Goal: Task Accomplishment & Management: Manage account settings

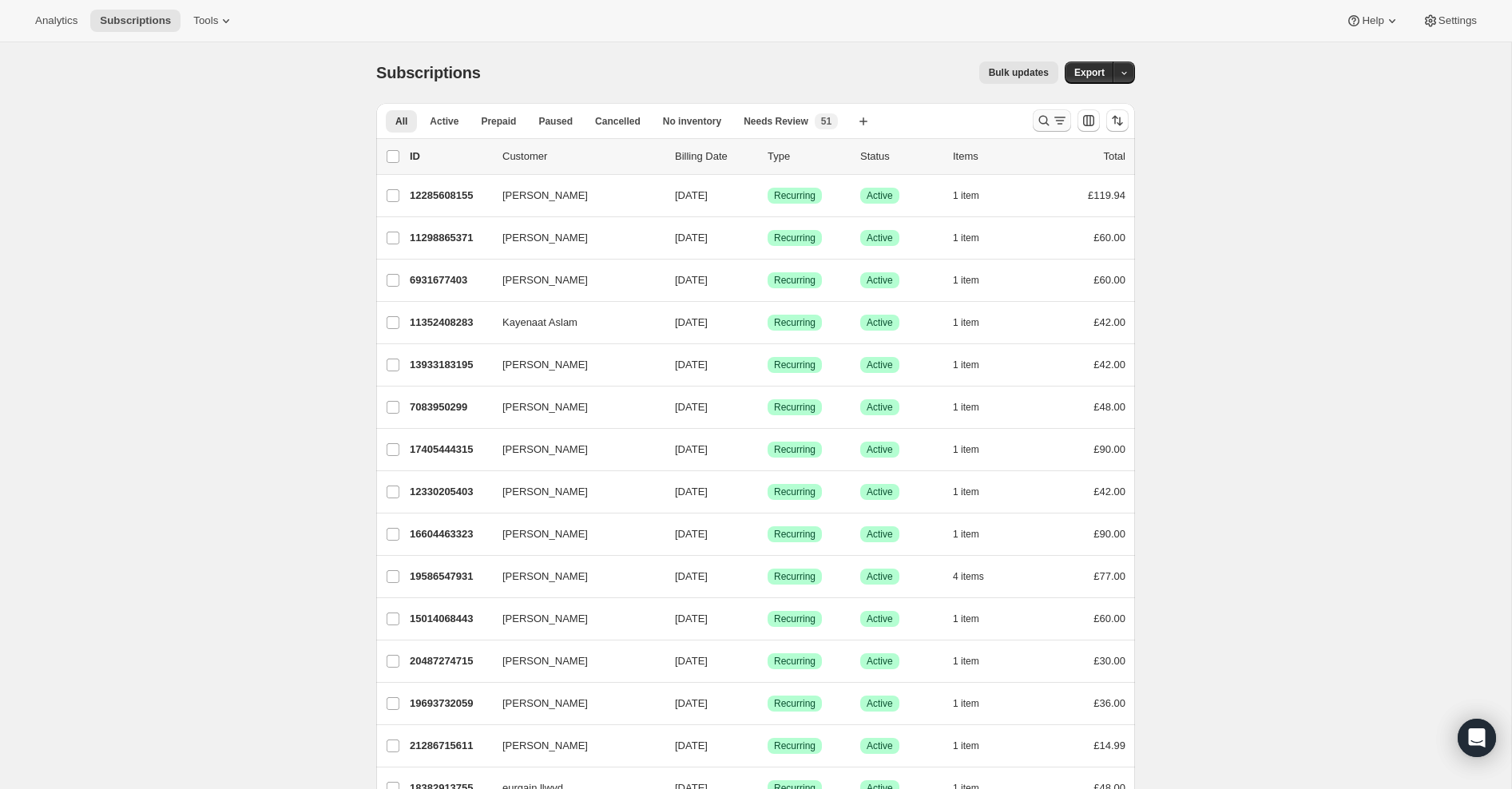
click at [1039, 128] on icon "Search and filter results" at bounding box center [1044, 121] width 16 height 16
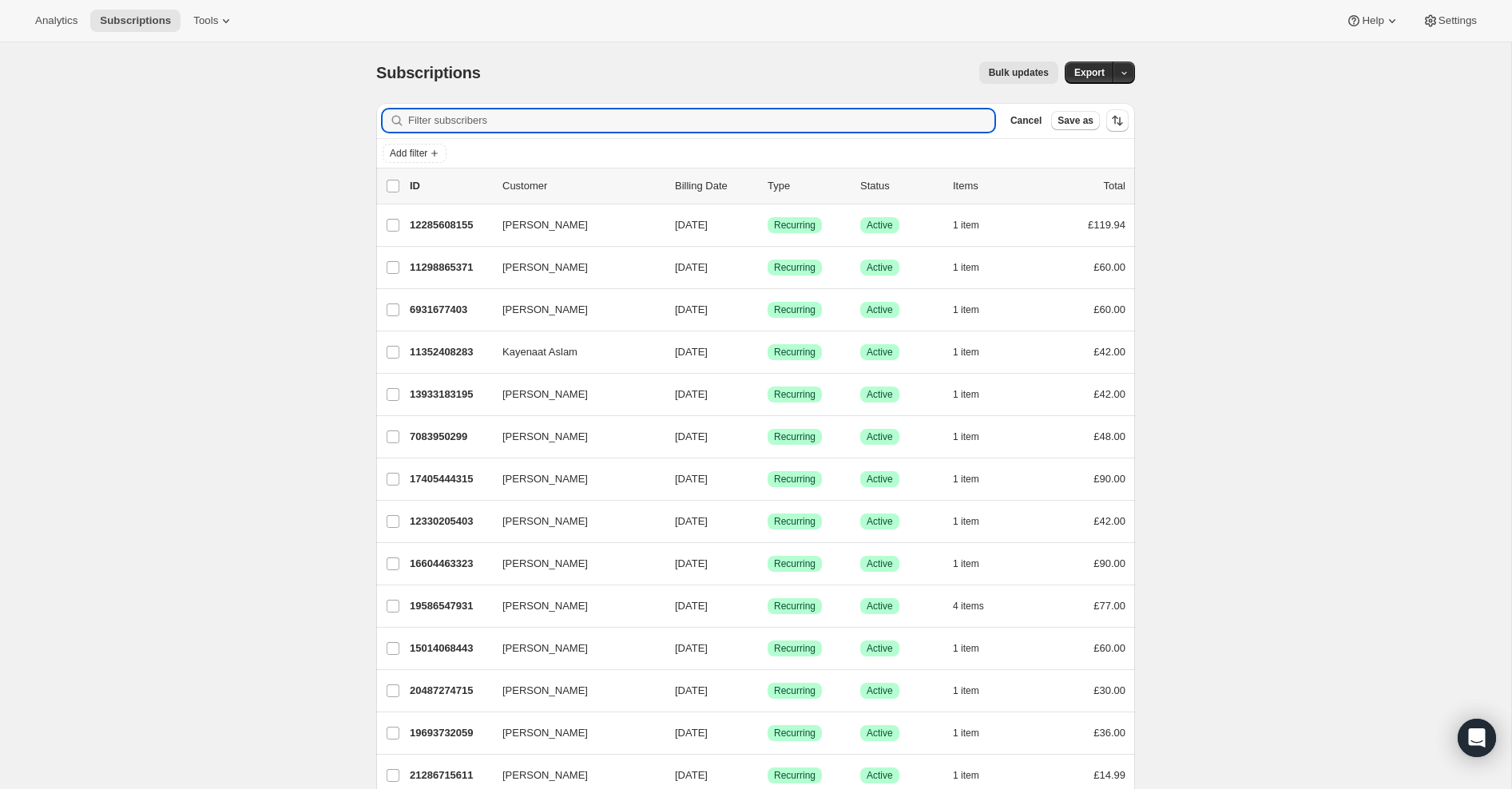
paste input "[EMAIL_ADDRESS][DOMAIN_NAME]"
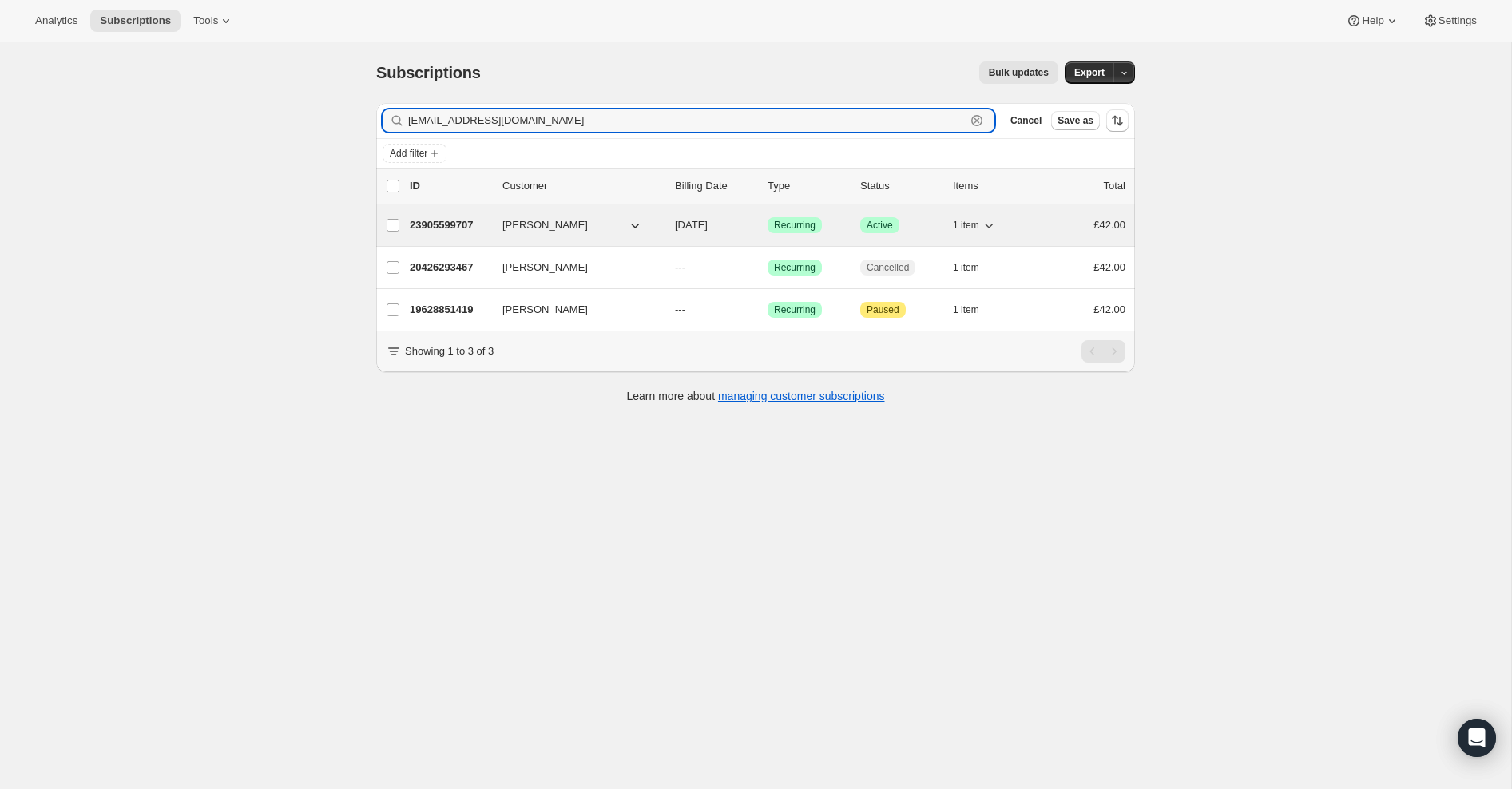
type input "[EMAIL_ADDRESS][DOMAIN_NAME]"
click at [434, 219] on p "23905599707" at bounding box center [449, 226] width 80 height 16
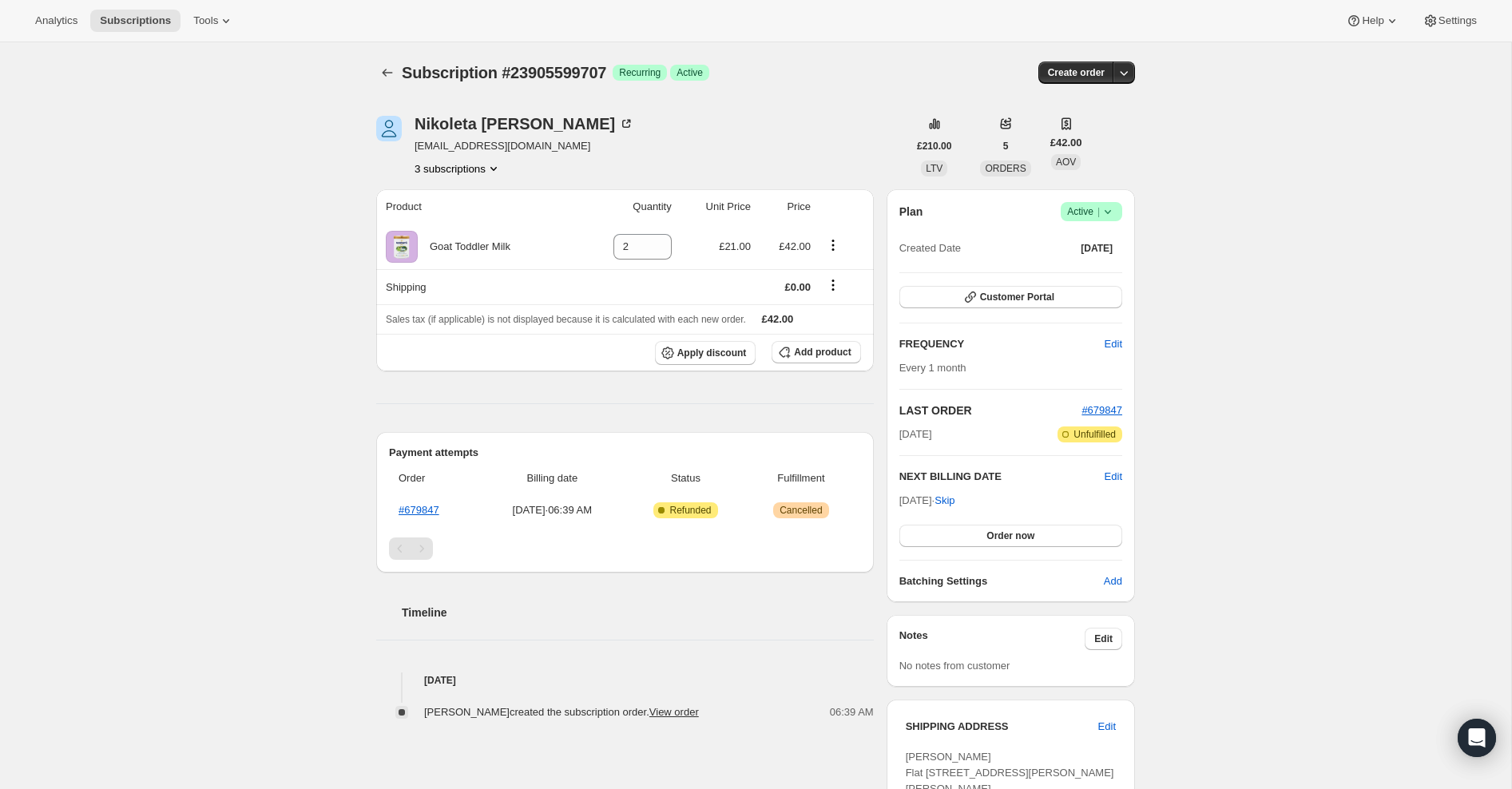
click at [1103, 211] on icon at bounding box center [1107, 212] width 16 height 16
click at [1088, 268] on span "Cancel subscription" at bounding box center [1087, 269] width 90 height 12
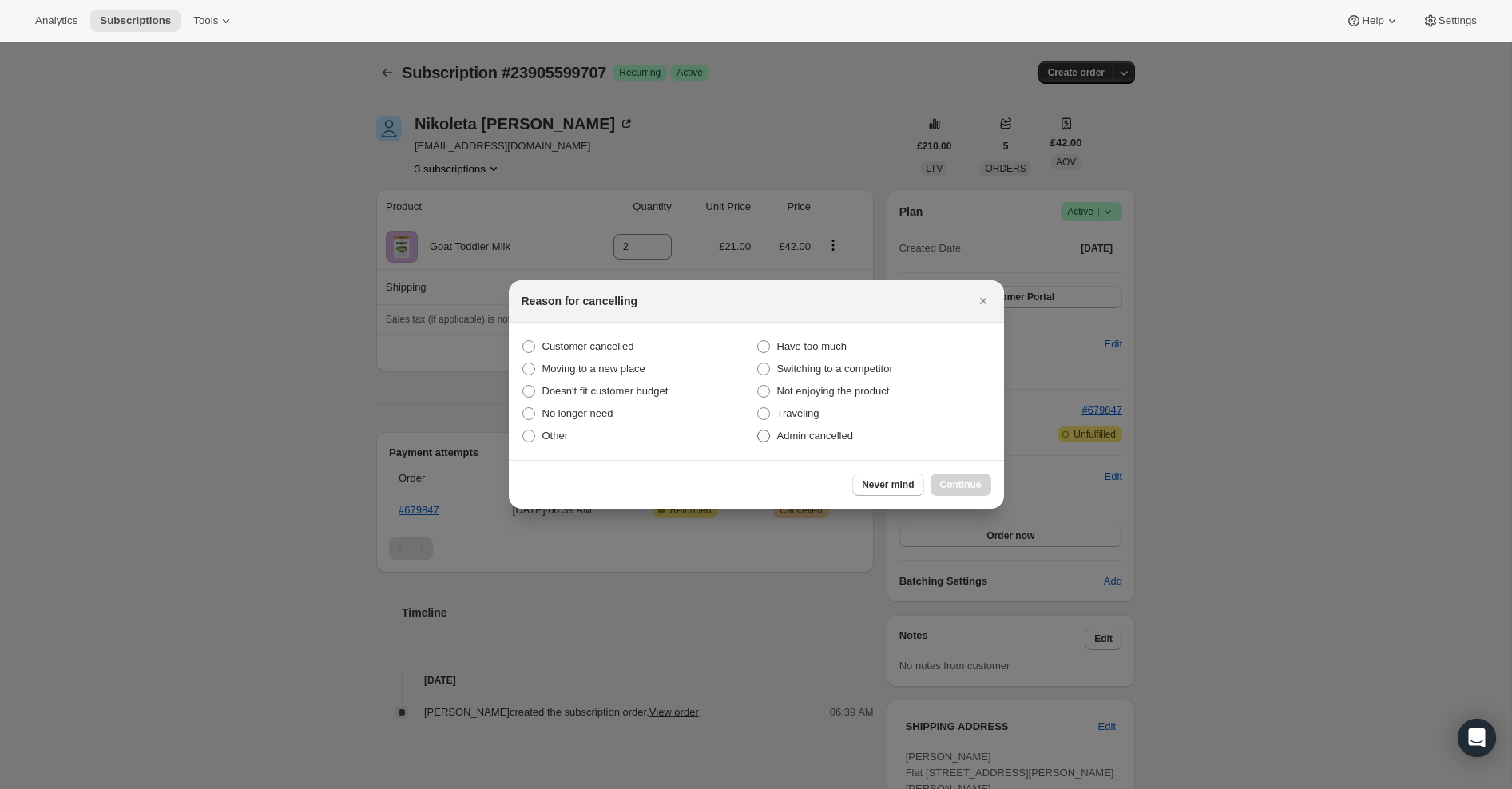
click at [763, 442] on span ":rbu:" at bounding box center [763, 436] width 13 height 13
click at [758, 430] on input "Admin cancelled" at bounding box center [757, 430] width 1 height 1
radio input "true"
click at [979, 486] on span "Continue" at bounding box center [961, 485] width 42 height 13
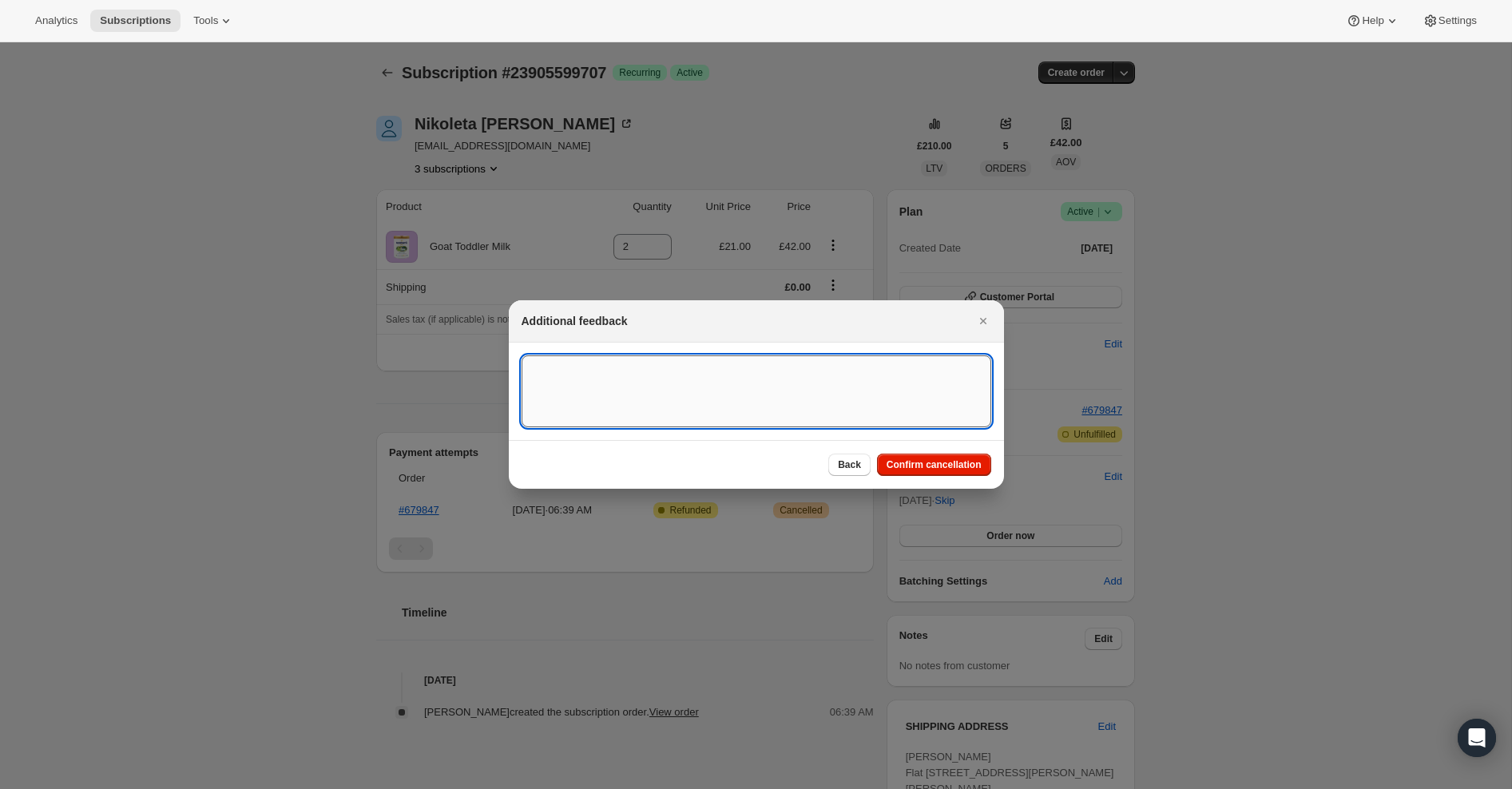
click at [633, 358] on textarea ":rbu:" at bounding box center [756, 391] width 470 height 72
type textarea "Overseas Order - [GEOGRAPHIC_DATA]"
click at [911, 463] on span "Confirm cancellation" at bounding box center [934, 465] width 95 height 13
